Goal: Transaction & Acquisition: Purchase product/service

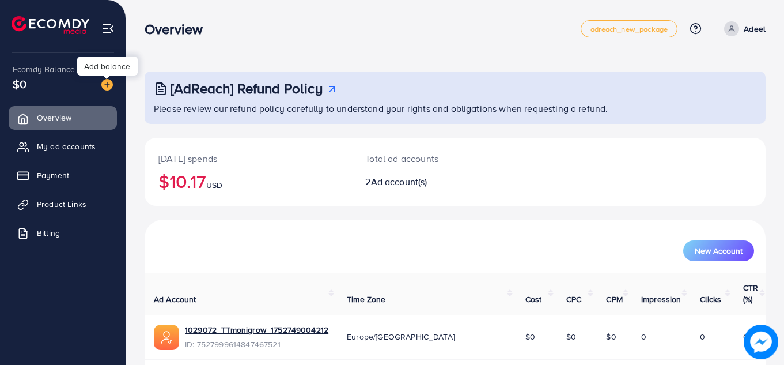
click at [108, 84] on img at bounding box center [107, 85] width 12 height 12
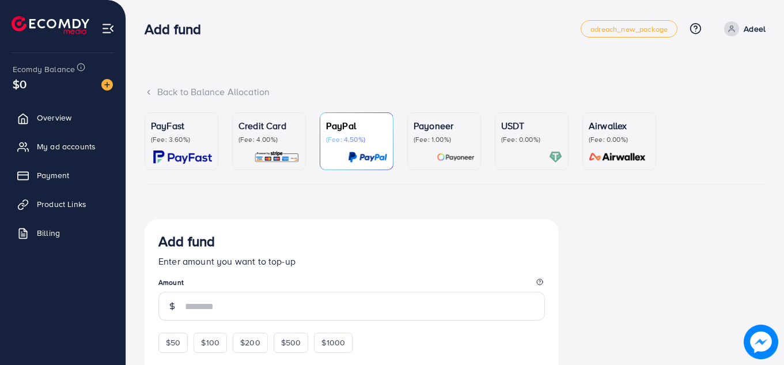
click at [163, 135] on p "(Fee: 3.60%)" at bounding box center [181, 139] width 61 height 9
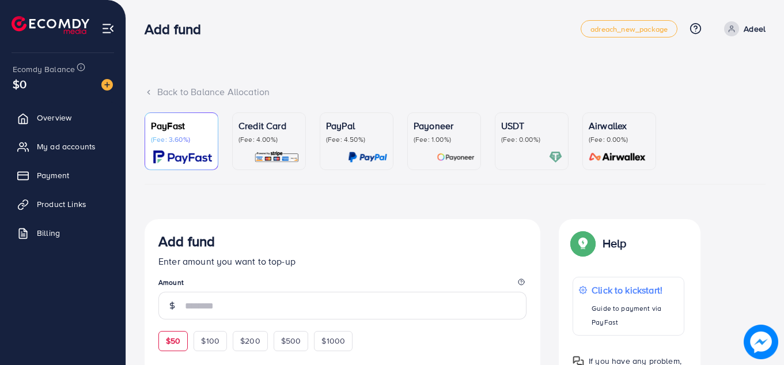
click at [166, 342] on span "$50" at bounding box center [173, 341] width 14 height 12
type input "**"
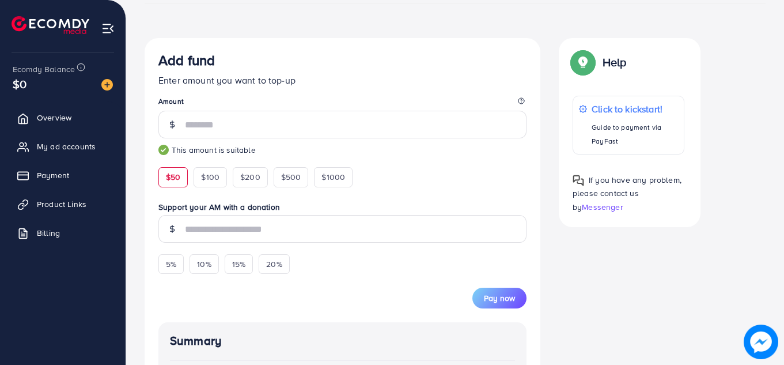
scroll to position [200, 0]
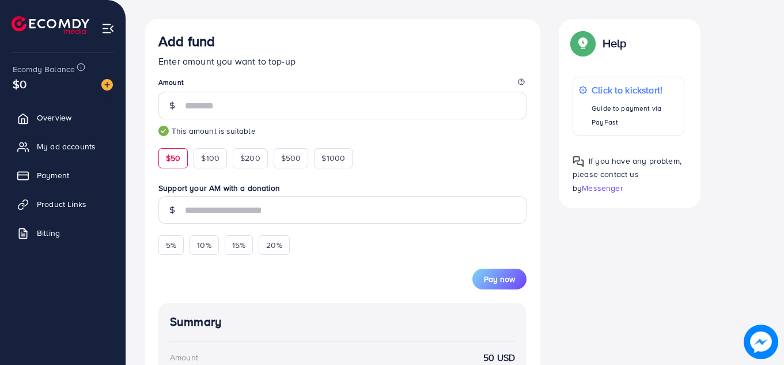
click at [775, 160] on div "Add fund Enter amount you want to top-up Amount ** This amount is suitable $50 …" at bounding box center [455, 310] width 640 height 583
click at [498, 269] on button "Pay now" at bounding box center [500, 279] width 54 height 21
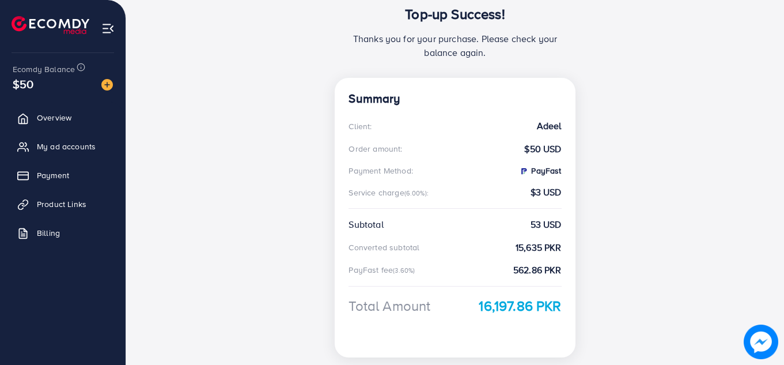
scroll to position [156, 0]
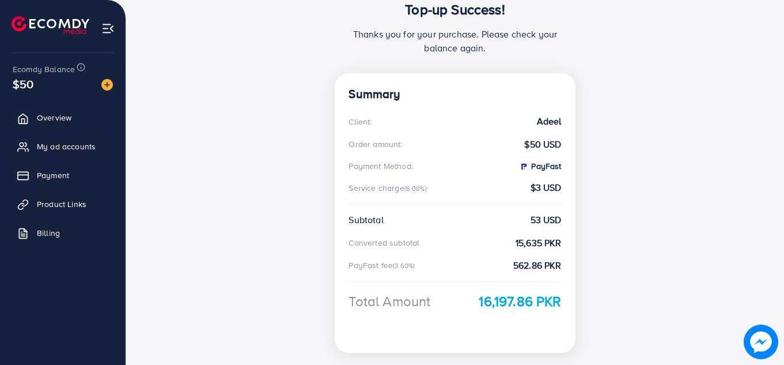
click at [766, 165] on div "Top-up Success! Thanks you for your purchase. Please check your balance again. …" at bounding box center [455, 141] width 658 height 595
click at [82, 144] on span "My ad accounts" at bounding box center [69, 147] width 59 height 12
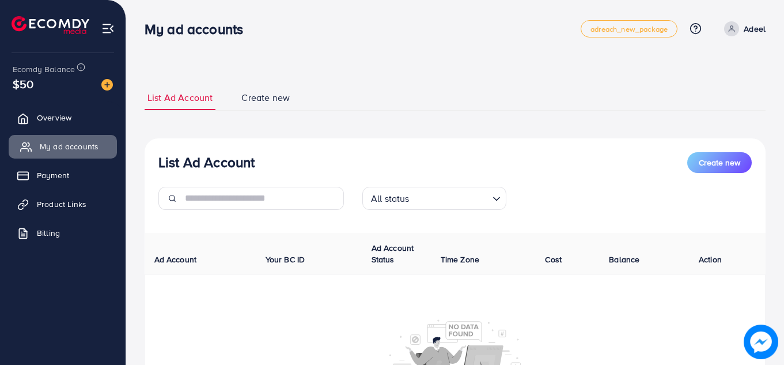
click at [78, 144] on span "My ad accounts" at bounding box center [69, 147] width 59 height 12
click at [77, 144] on span "My ad accounts" at bounding box center [69, 147] width 59 height 12
click at [63, 176] on span "Payment" at bounding box center [56, 175] width 32 height 12
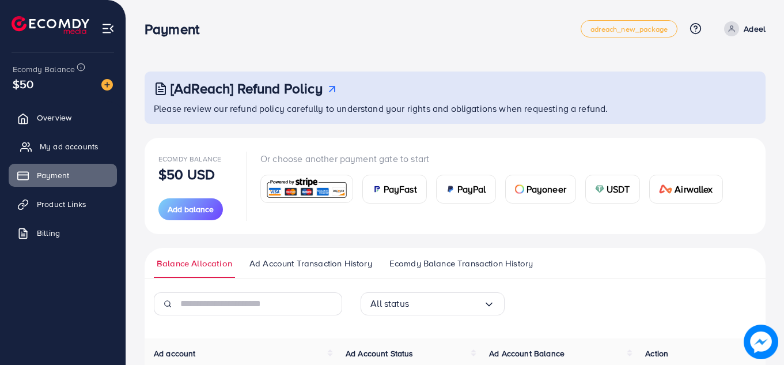
click at [68, 147] on span "My ad accounts" at bounding box center [69, 147] width 59 height 12
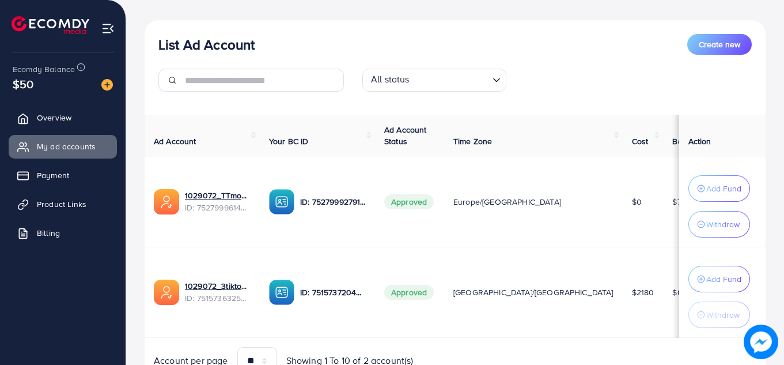
scroll to position [131, 0]
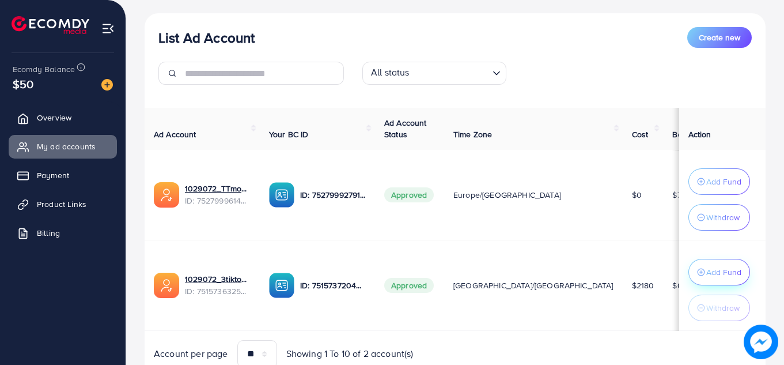
click at [707, 270] on p "Add Fund" at bounding box center [724, 272] width 35 height 14
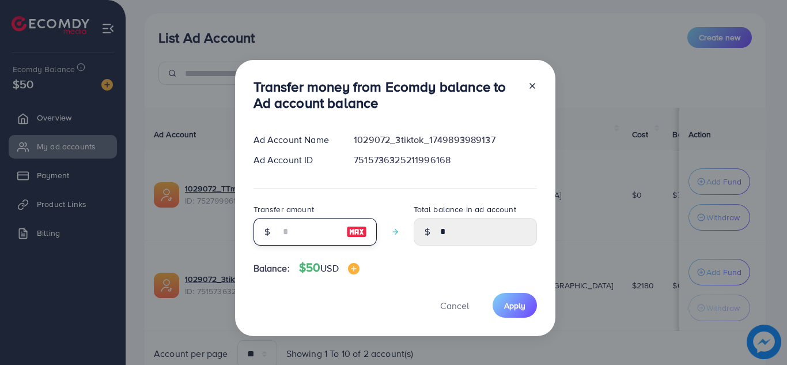
click at [287, 233] on input "number" at bounding box center [309, 232] width 58 height 28
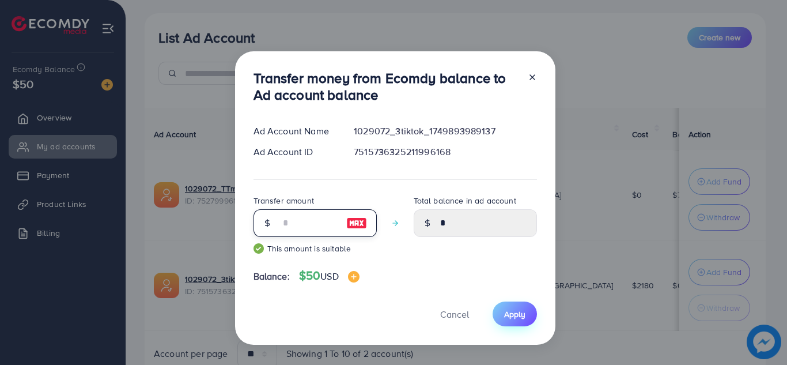
type input "**"
click at [494, 309] on button "Apply" at bounding box center [515, 313] width 44 height 25
click at [523, 313] on span "Apply" at bounding box center [514, 314] width 21 height 12
click at [519, 313] on span "Apply" at bounding box center [514, 314] width 21 height 12
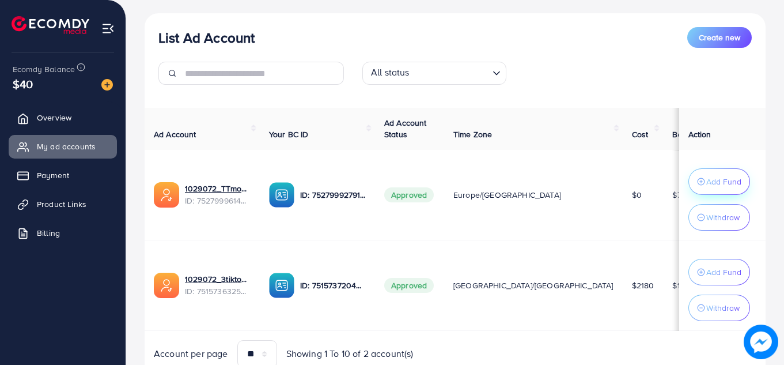
click at [709, 180] on p "Add Fund" at bounding box center [724, 182] width 35 height 14
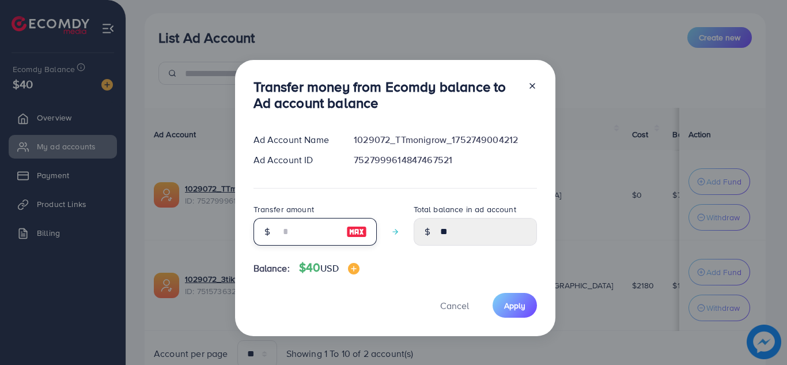
click at [315, 232] on input "number" at bounding box center [309, 232] width 58 height 28
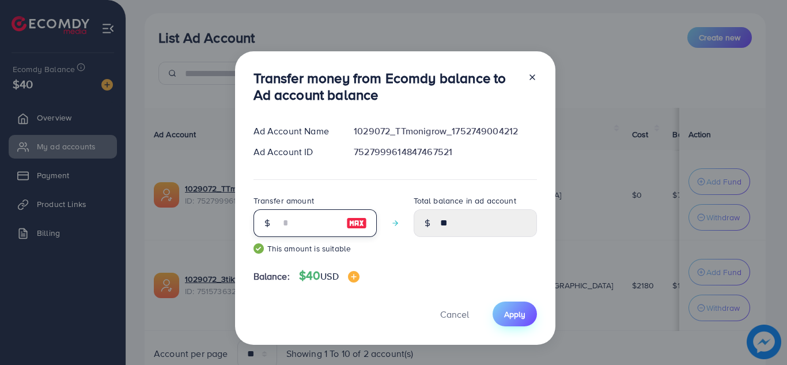
type input "**"
click at [512, 319] on span "Apply" at bounding box center [514, 314] width 21 height 12
